Goal: Information Seeking & Learning: Learn about a topic

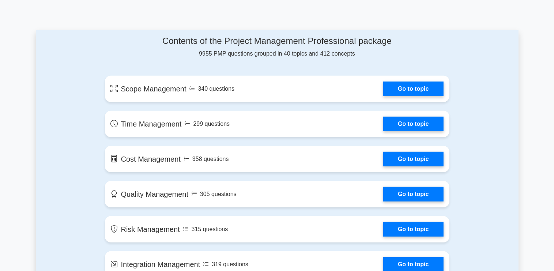
scroll to position [386, 0]
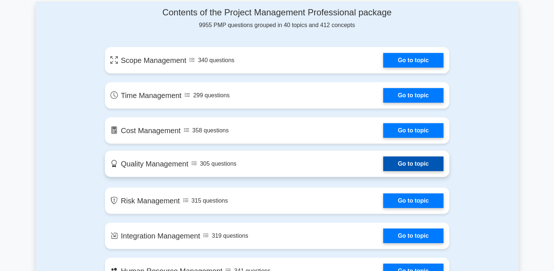
click at [415, 168] on link "Go to topic" at bounding box center [414, 164] width 60 height 15
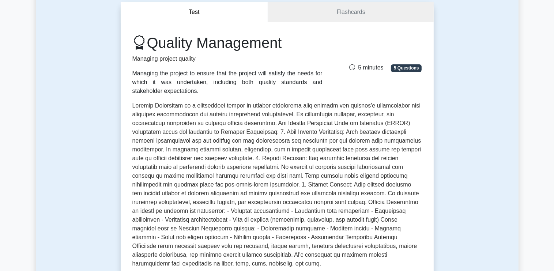
scroll to position [77, 0]
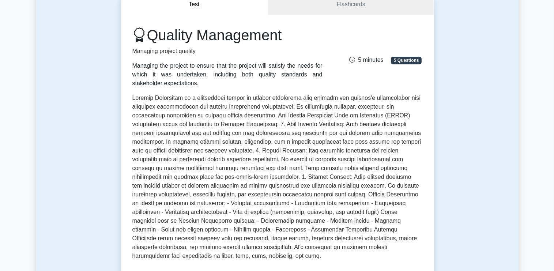
click at [404, 63] on span "5 Questions" at bounding box center [406, 60] width 31 height 7
click at [403, 64] on span "5 Questions" at bounding box center [406, 60] width 31 height 7
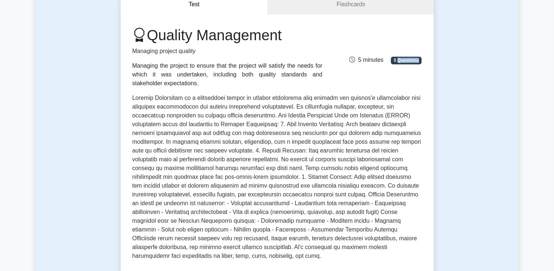
click at [352, 60] on icon at bounding box center [352, 60] width 6 height 6
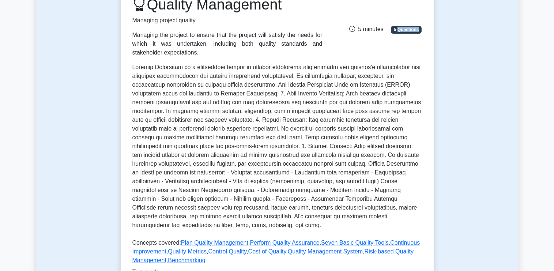
scroll to position [154, 0]
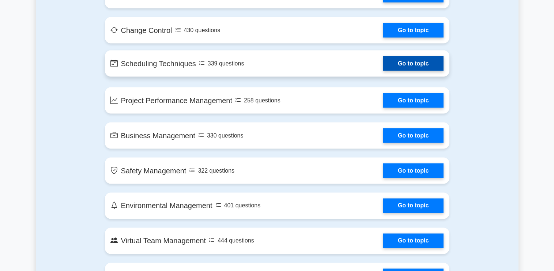
scroll to position [1237, 0]
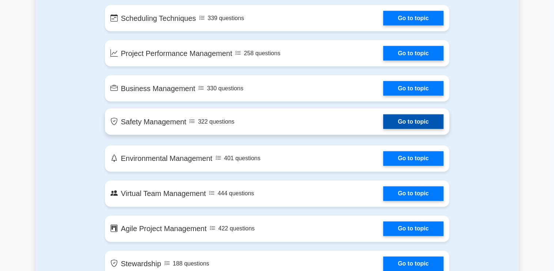
click at [402, 121] on link "Go to topic" at bounding box center [414, 122] width 60 height 15
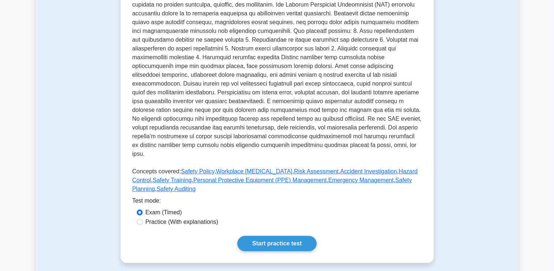
scroll to position [193, 0]
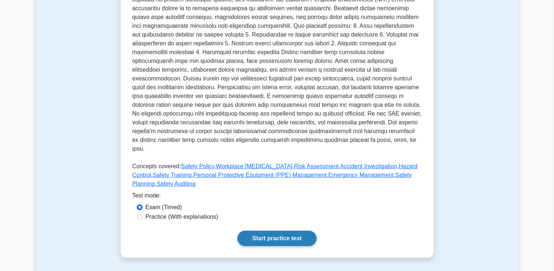
click at [285, 233] on link "Start practice test" at bounding box center [277, 238] width 79 height 15
